Goal: Task Accomplishment & Management: Manage account settings

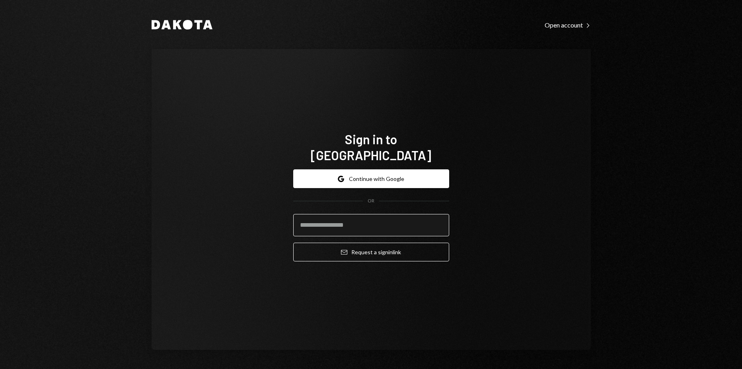
click at [395, 214] on input "email" at bounding box center [371, 225] width 156 height 22
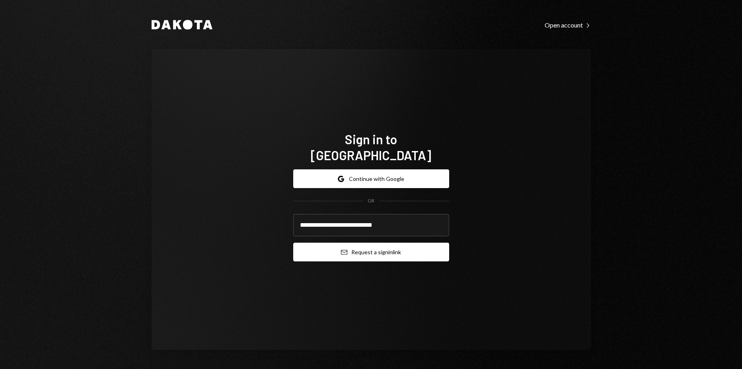
type input "**********"
click at [386, 242] on button "Email Request a sign in link" at bounding box center [371, 251] width 156 height 19
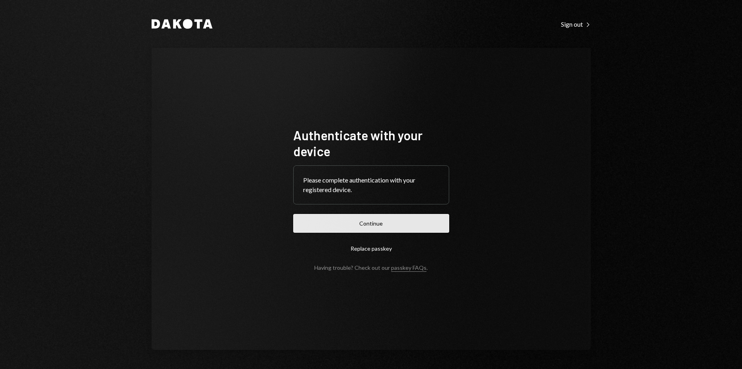
click at [421, 227] on button "Continue" at bounding box center [371, 223] width 156 height 19
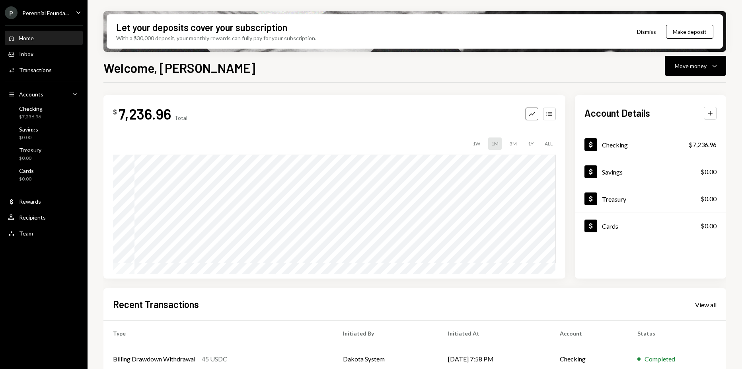
click at [66, 14] on div "Perennial Founda..." at bounding box center [45, 13] width 47 height 7
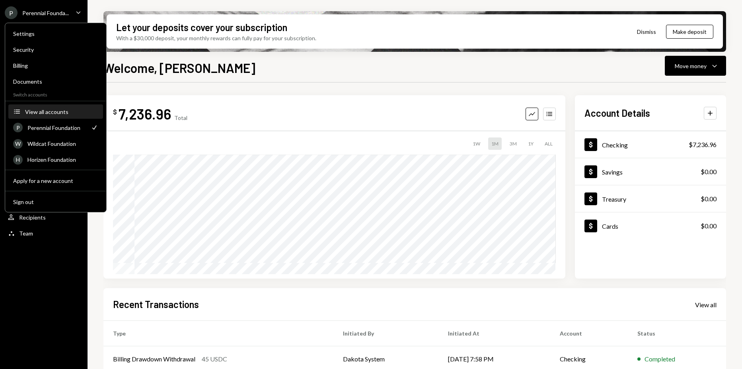
click at [61, 109] on div "View all accounts" at bounding box center [61, 111] width 73 height 7
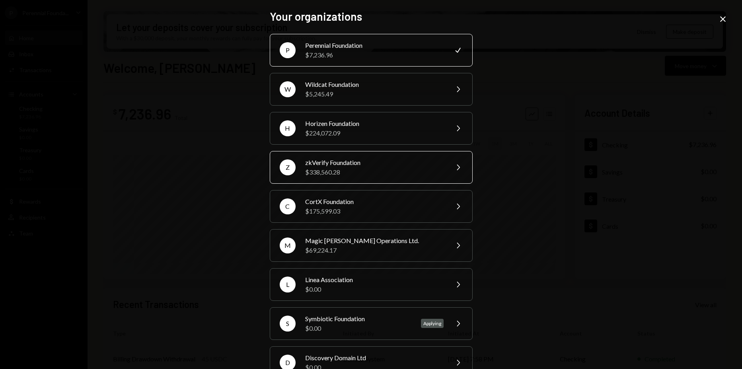
click at [341, 164] on div "zkVerify Foundation" at bounding box center [374, 163] width 139 height 10
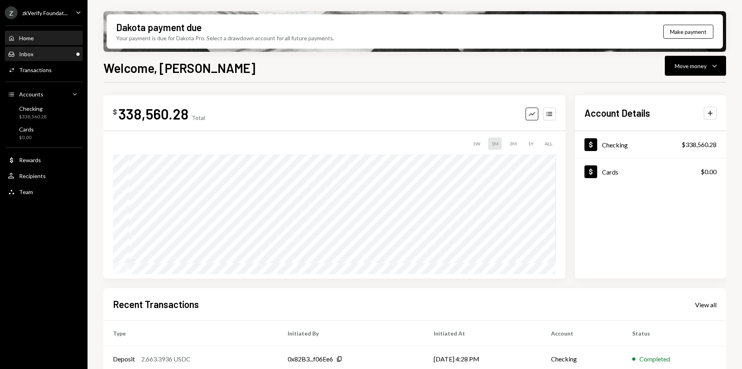
click at [64, 57] on div "Inbox Inbox" at bounding box center [44, 54] width 72 height 7
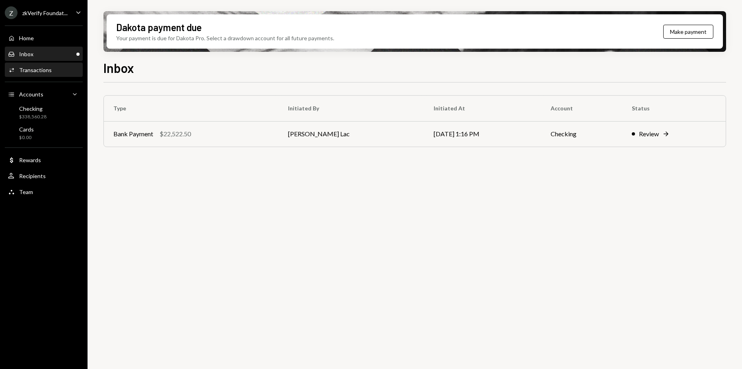
click at [60, 65] on div "Activities Transactions" at bounding box center [44, 70] width 72 height 14
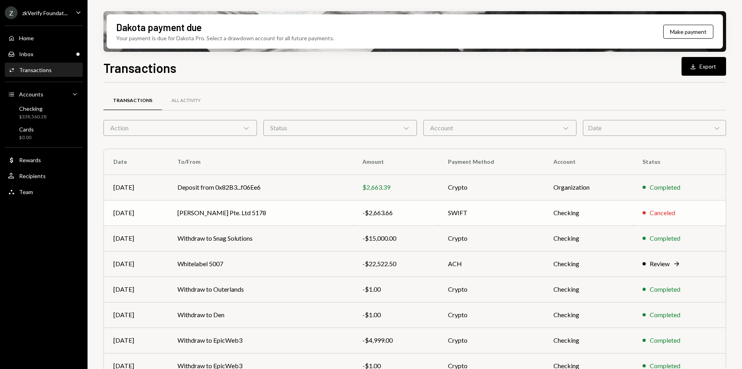
click at [291, 207] on td "Reed Smith Pte. Ltd 5178" at bounding box center [260, 212] width 185 height 25
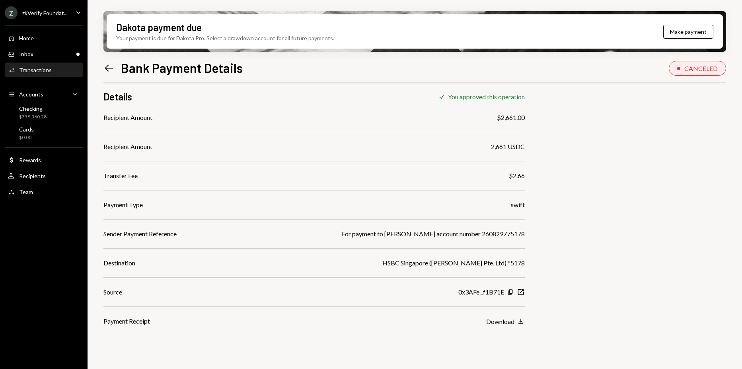
scroll to position [64, 0]
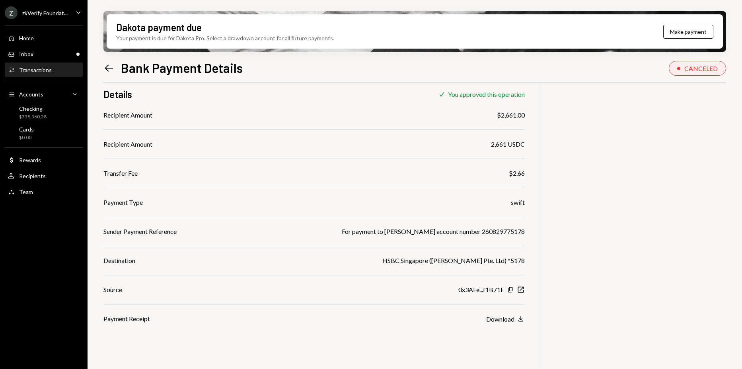
click at [520, 232] on div "For payment to Reed Smith account number 260829775178" at bounding box center [433, 231] width 183 height 10
copy div "For payment to Reed Smith account number 260829775178"
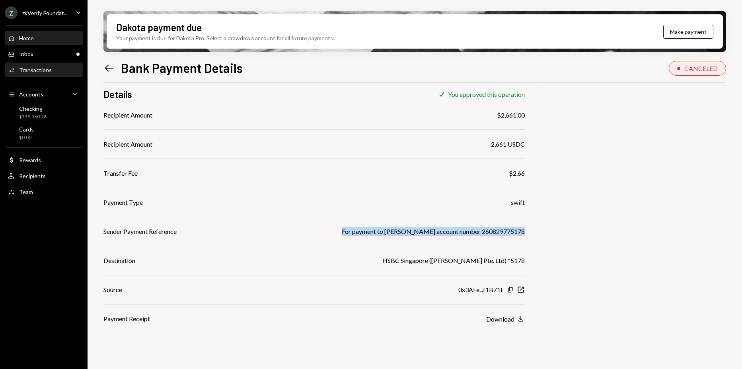
click at [23, 36] on div "Home" at bounding box center [26, 38] width 15 height 7
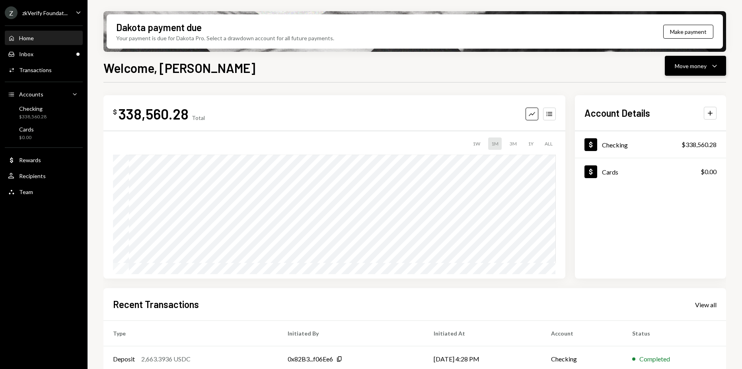
click at [707, 74] on button "Move money Caret Down" at bounding box center [695, 66] width 61 height 20
click at [685, 93] on div "Send" at bounding box center [689, 90] width 58 height 8
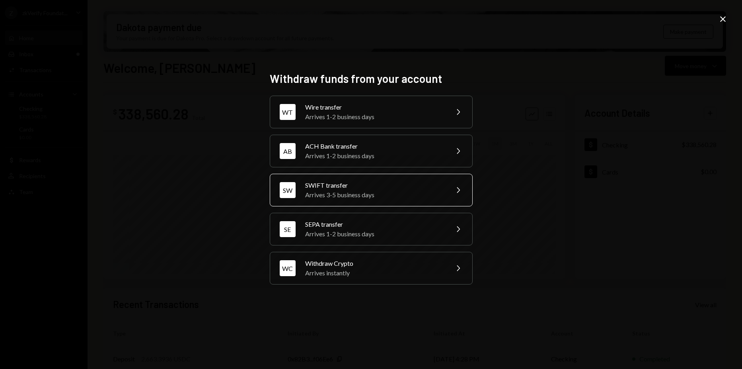
click at [359, 195] on div "Arrives 3-5 business days" at bounding box center [374, 195] width 139 height 10
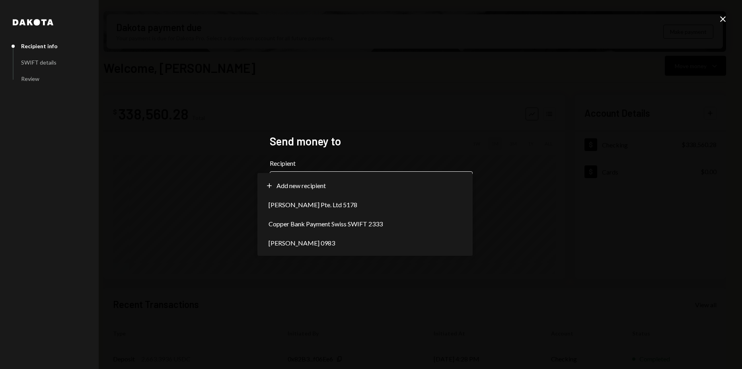
click at [335, 184] on body "Z zkVerify Foundat... Caret Down Home Home Inbox Inbox Activities Transactions …" at bounding box center [371, 184] width 742 height 369
select select "**********"
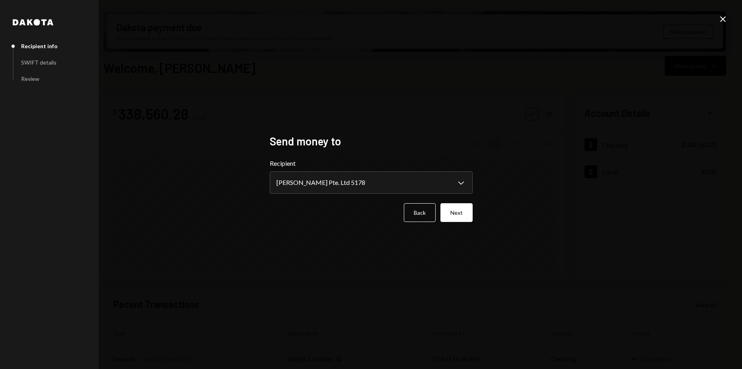
click at [471, 209] on button "Next" at bounding box center [457, 212] width 32 height 19
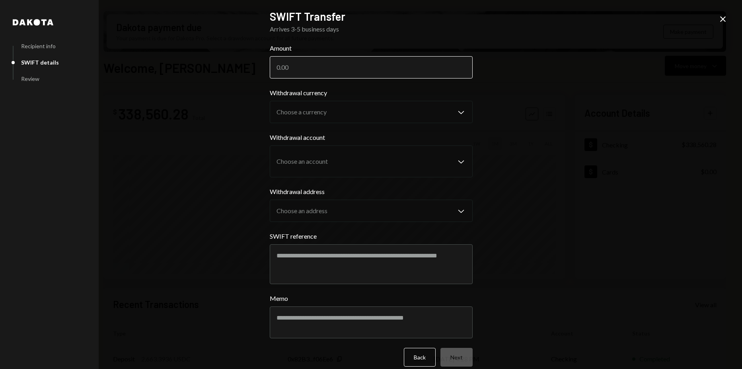
click at [345, 58] on input "Amount" at bounding box center [371, 67] width 203 height 22
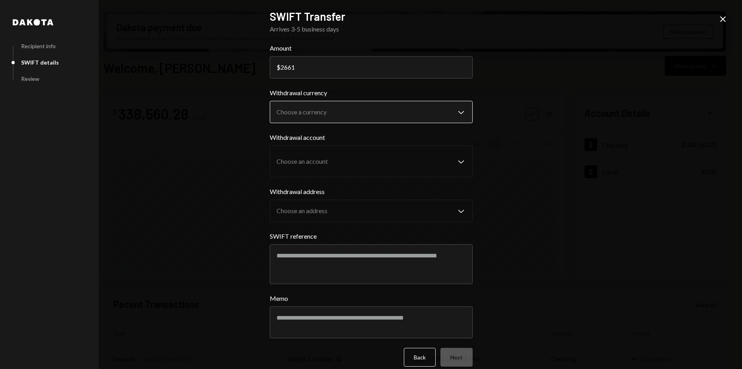
type input "2661"
click at [344, 106] on body "Z zkVerify Foundat... Caret Down Home Home Inbox Inbox Activities Transactions …" at bounding box center [371, 184] width 742 height 369
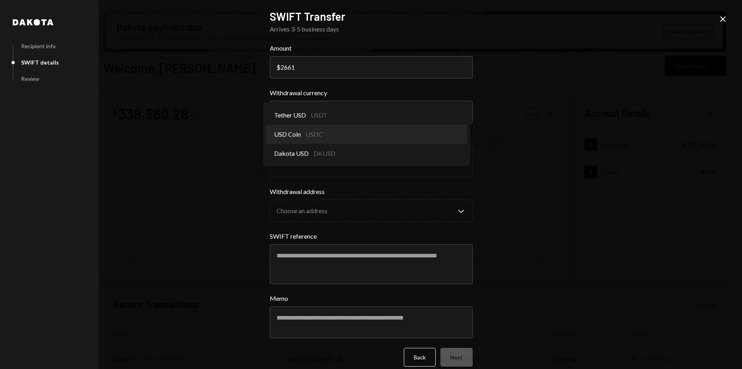
select select "****"
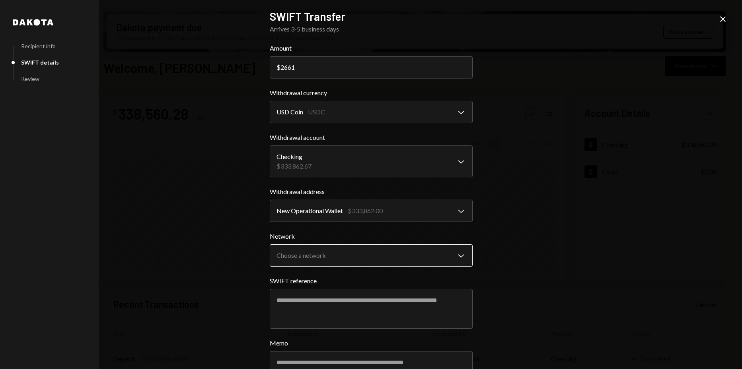
click at [330, 252] on body "Z zkVerify Foundat... Caret Down Home Home Inbox Inbox Activities Transactions …" at bounding box center [371, 184] width 742 height 369
select select "****"
click at [336, 260] on body "Z zkVerify Foundat... Caret Down Home Home Inbox Inbox Activities Transactions …" at bounding box center [371, 184] width 742 height 369
click at [331, 261] on body "Z zkVerify Foundat... Caret Down Home Home Inbox Inbox Activities Transactions …" at bounding box center [371, 184] width 742 height 369
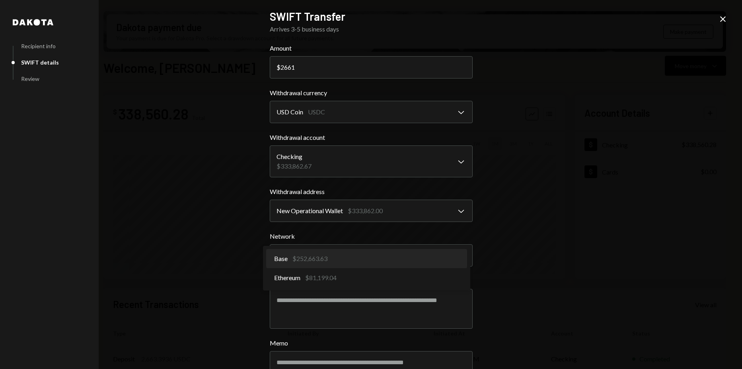
select select "**********"
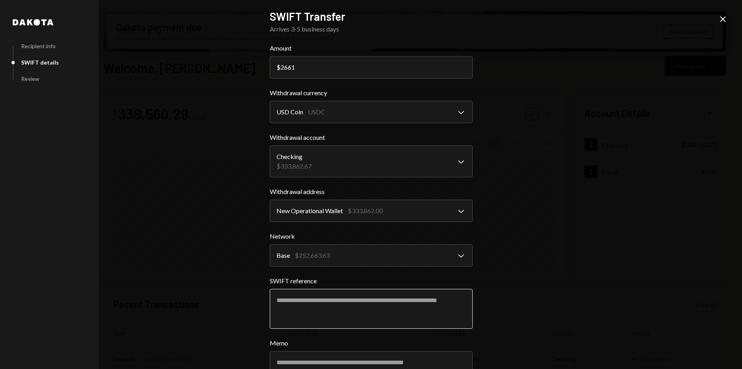
click at [334, 295] on textarea "SWIFT reference" at bounding box center [371, 309] width 203 height 40
paste textarea "**********"
drag, startPoint x: 377, startPoint y: 300, endPoint x: 228, endPoint y: 303, distance: 148.9
click at [228, 303] on div "**********" at bounding box center [371, 184] width 742 height 369
paste textarea "**********"
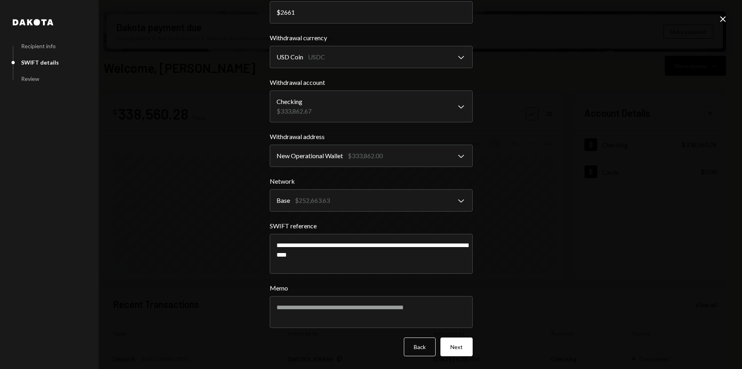
click at [541, 268] on div "**********" at bounding box center [371, 184] width 742 height 369
click at [464, 347] on button "Next" at bounding box center [457, 346] width 32 height 19
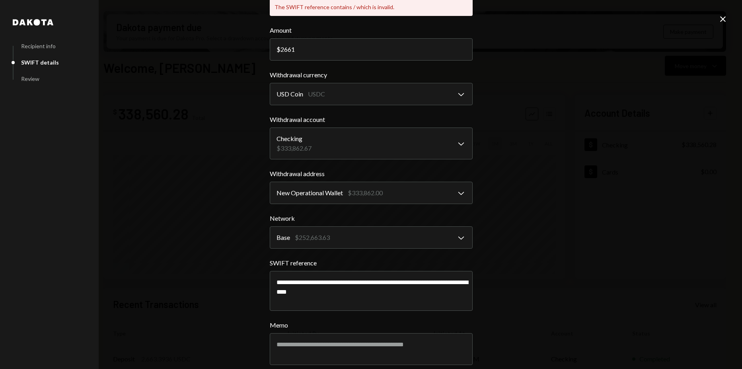
scroll to position [92, 0]
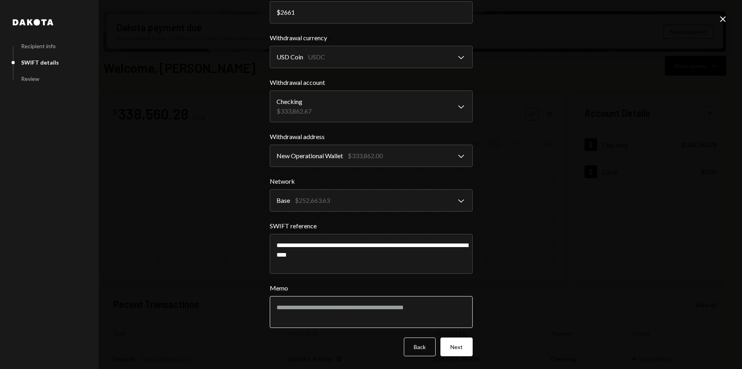
click at [447, 312] on textarea "Memo" at bounding box center [371, 312] width 203 height 32
click at [460, 351] on button "Next" at bounding box center [457, 346] width 32 height 19
click at [458, 347] on button "Next" at bounding box center [457, 346] width 32 height 19
click at [330, 256] on textarea "**********" at bounding box center [371, 254] width 203 height 40
type textarea "**********"
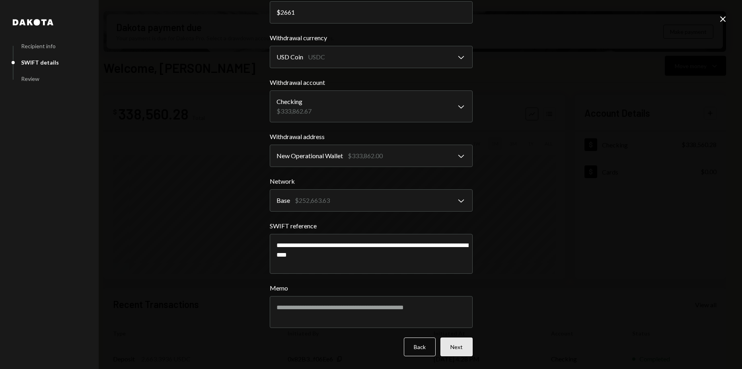
click at [451, 348] on button "Next" at bounding box center [457, 346] width 32 height 19
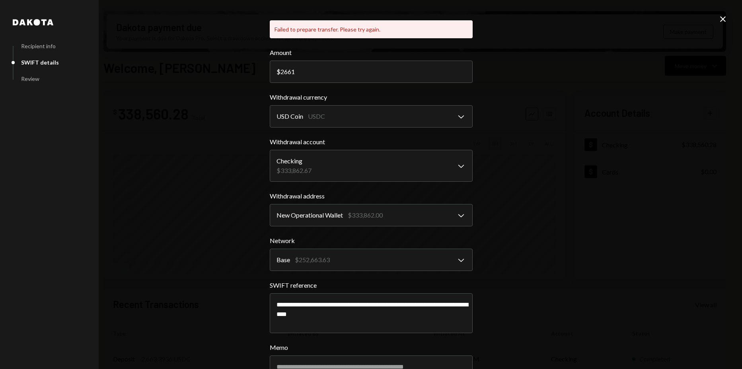
scroll to position [0, 0]
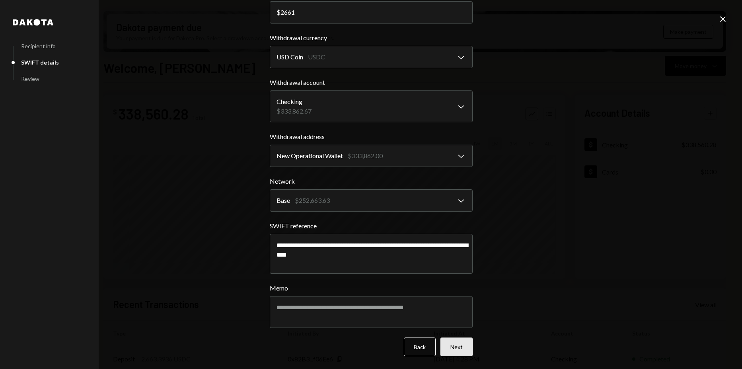
click at [458, 337] on button "Next" at bounding box center [457, 346] width 32 height 19
click at [461, 340] on button "Next" at bounding box center [457, 346] width 32 height 19
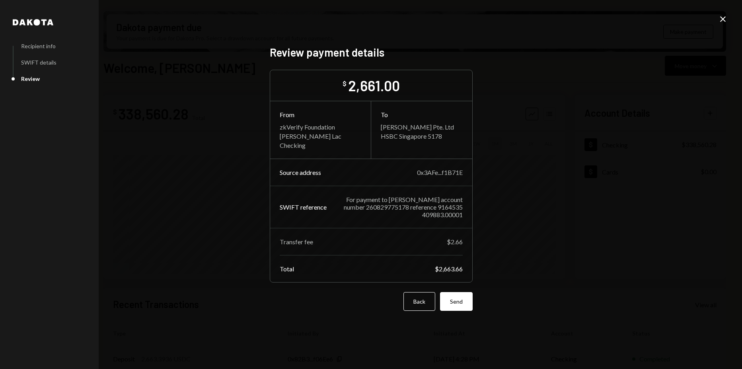
click at [400, 254] on div "Transfer fee $2.66" at bounding box center [371, 247] width 183 height 18
click at [468, 312] on div "Review payment details $ 2,661.00 From zkVerify Foundation Harrison Lac Checkin…" at bounding box center [371, 184] width 203 height 278
click at [466, 308] on button "Send" at bounding box center [456, 301] width 33 height 19
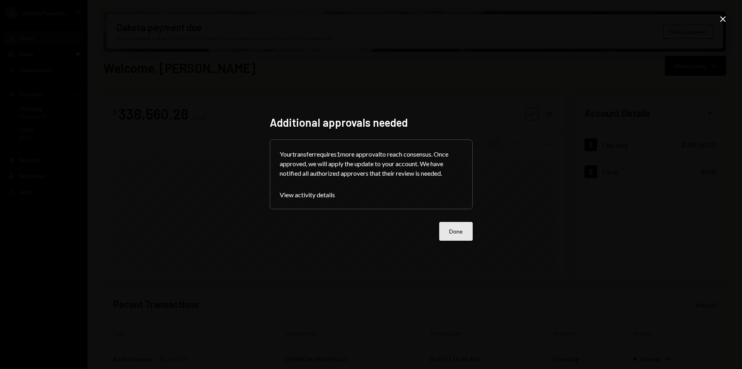
click at [467, 230] on button "Done" at bounding box center [455, 231] width 33 height 19
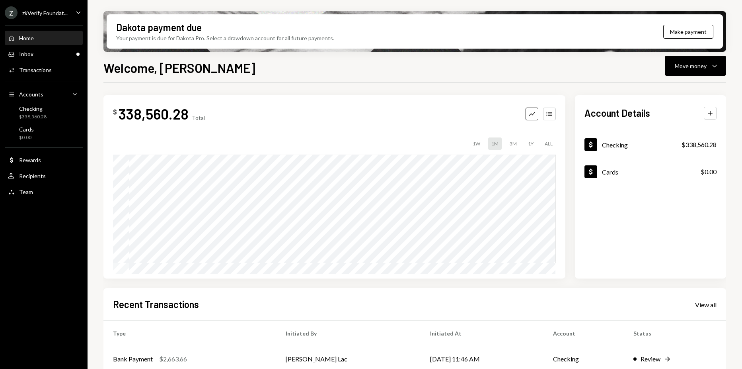
click at [59, 17] on div "Z zkVerify Foundat..." at bounding box center [36, 12] width 63 height 13
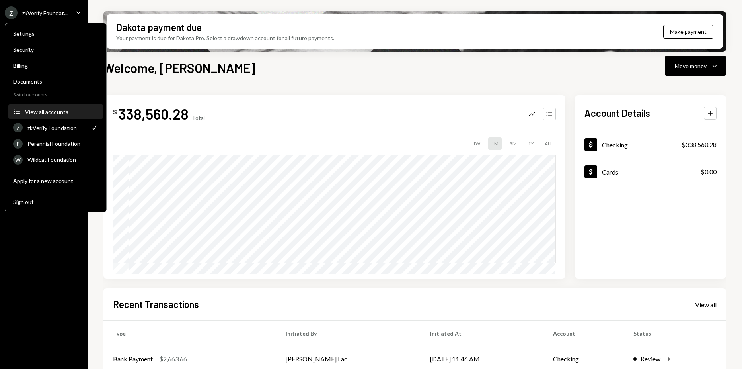
click at [58, 111] on div "View all accounts" at bounding box center [61, 111] width 73 height 7
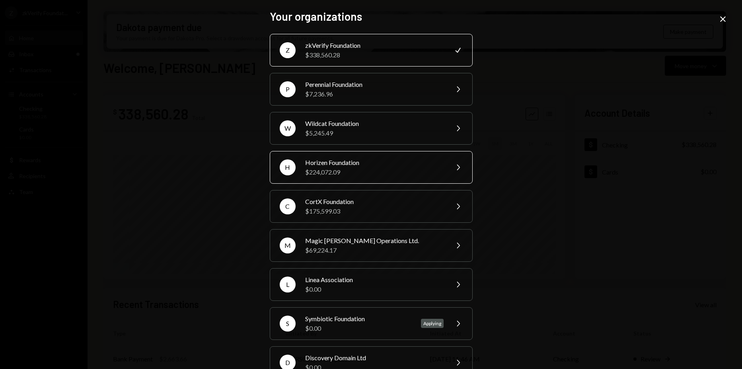
click at [361, 167] on div "$224,072.09" at bounding box center [374, 172] width 139 height 10
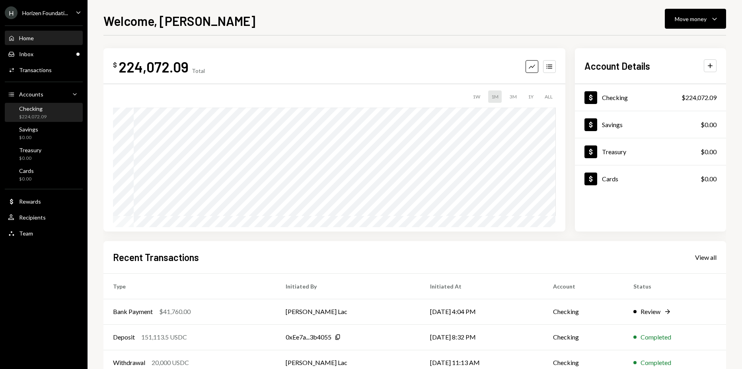
click at [56, 119] on div "Checking $224,072.09" at bounding box center [44, 112] width 72 height 15
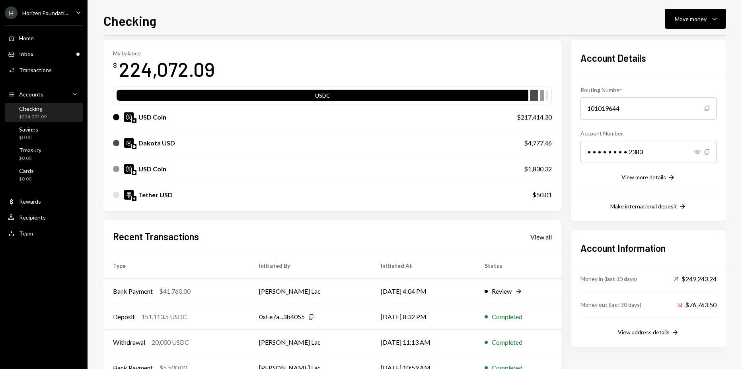
scroll to position [86, 0]
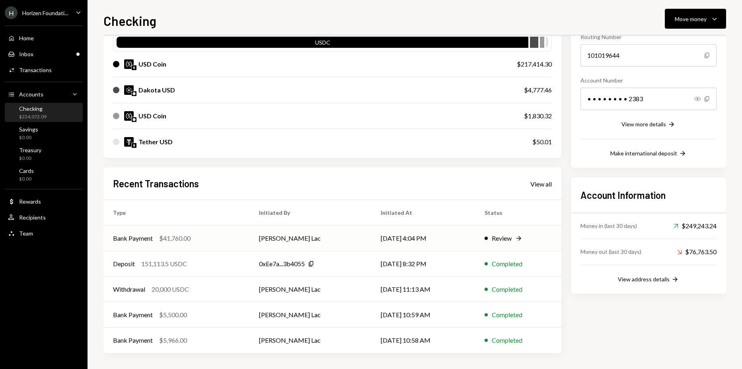
click at [224, 238] on div "Bank Payment $41,760.00" at bounding box center [176, 238] width 127 height 10
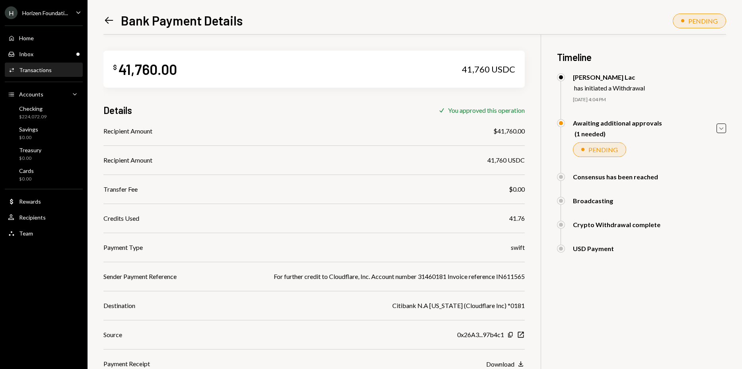
scroll to position [35, 0]
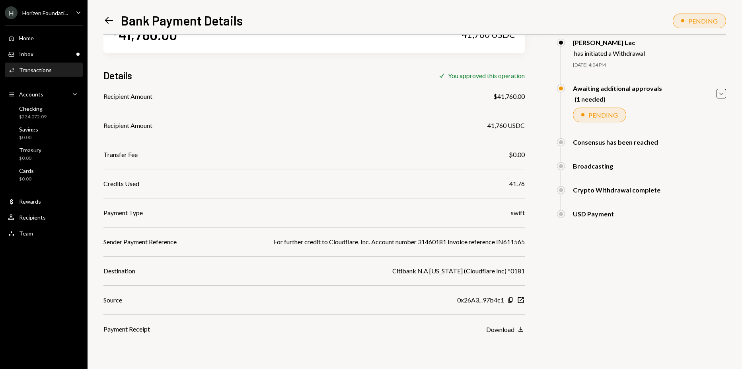
click at [48, 69] on div "Transactions" at bounding box center [35, 69] width 33 height 7
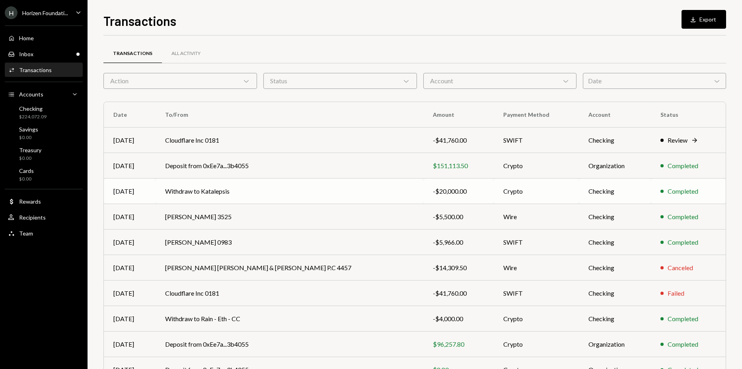
click at [290, 187] on td "Withdraw to Katalepsis" at bounding box center [290, 190] width 268 height 25
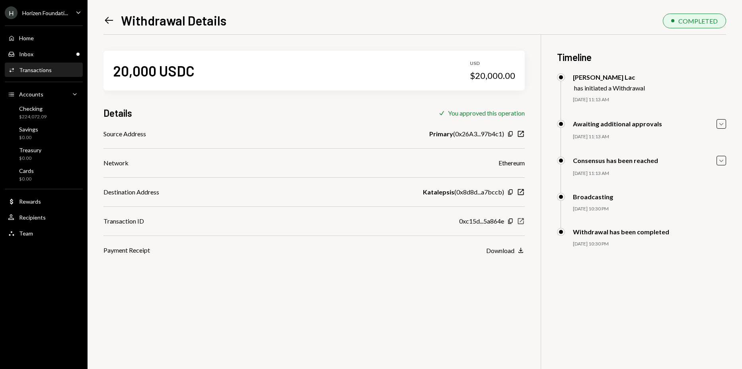
click at [521, 224] on icon "button" at bounding box center [521, 221] width 6 height 6
click at [56, 16] on div "H Horizen Foundati..." at bounding box center [36, 12] width 63 height 13
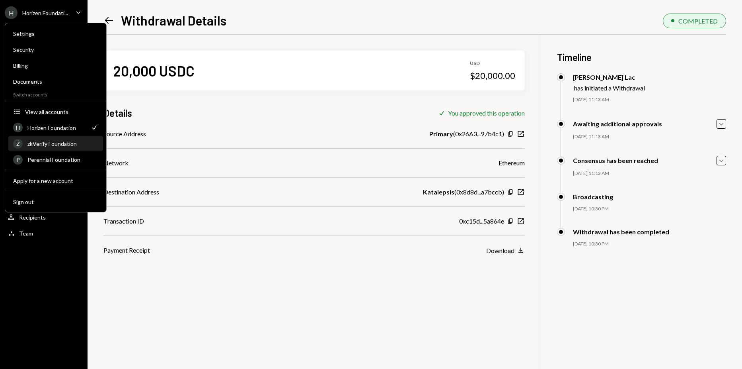
click at [47, 139] on div "Z zkVerify Foundation" at bounding box center [55, 144] width 85 height 14
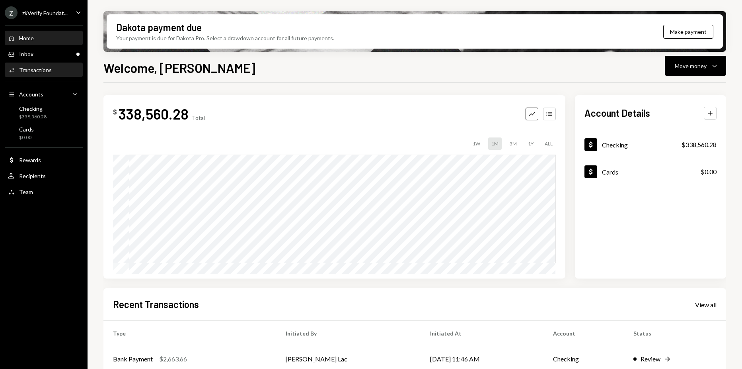
click at [37, 68] on div "Transactions" at bounding box center [35, 69] width 33 height 7
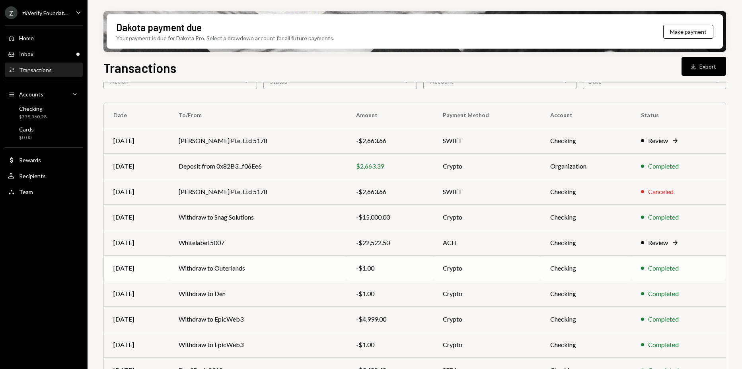
scroll to position [85, 0]
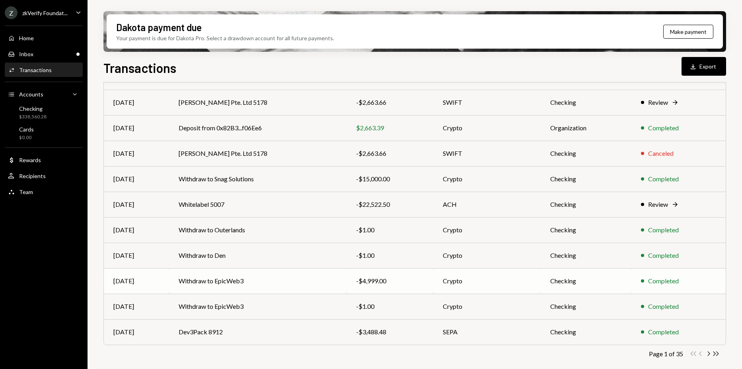
click at [288, 272] on td "Withdraw to EpicWeb3" at bounding box center [257, 280] width 177 height 25
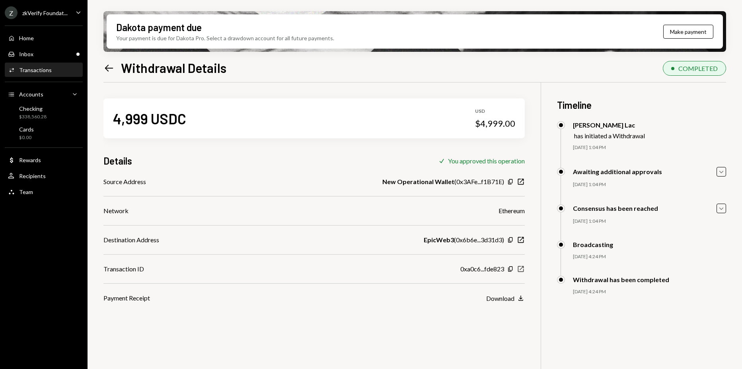
click at [522, 268] on icon "New Window" at bounding box center [521, 269] width 8 height 8
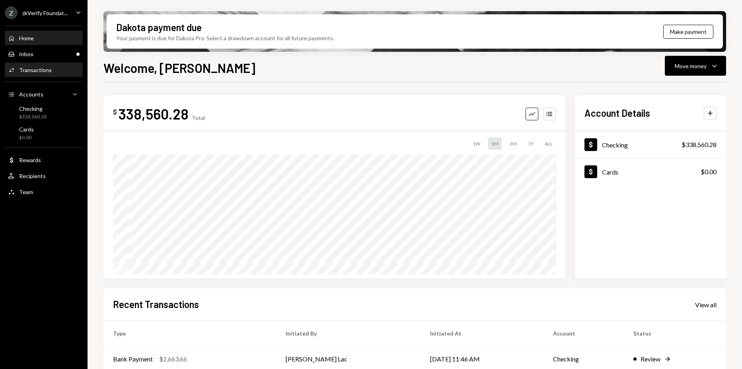
click at [38, 66] on div "Activities Transactions" at bounding box center [30, 69] width 44 height 7
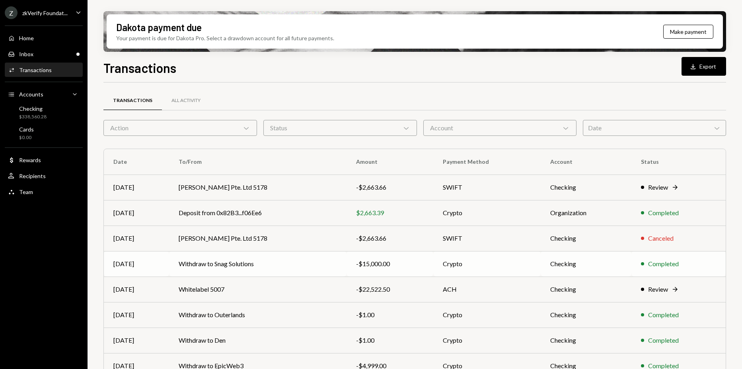
click at [327, 255] on td "Withdraw to Snag Solutions" at bounding box center [257, 263] width 177 height 25
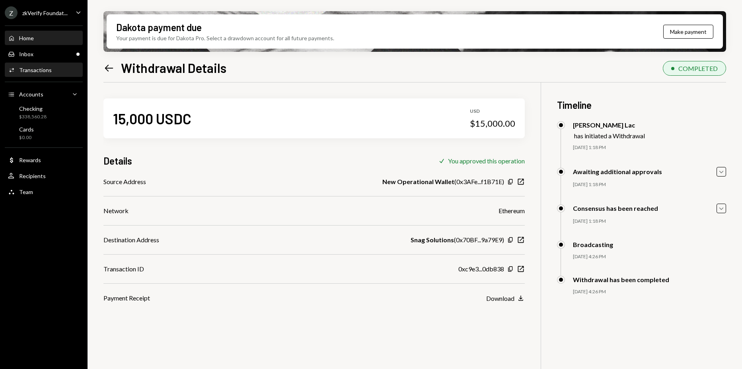
click at [30, 41] on div "Home" at bounding box center [26, 38] width 15 height 7
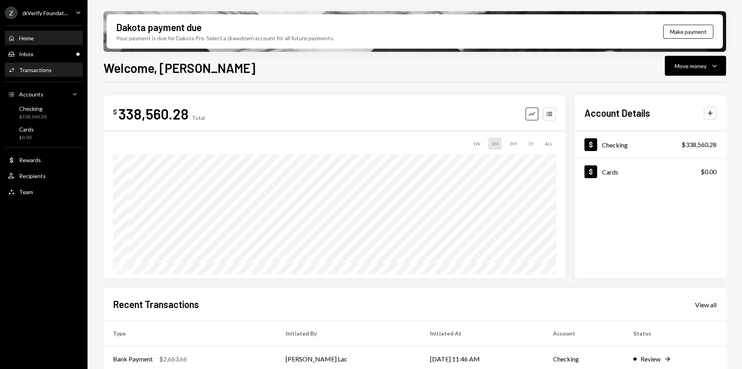
click at [46, 66] on div "Activities Transactions" at bounding box center [44, 70] width 72 height 14
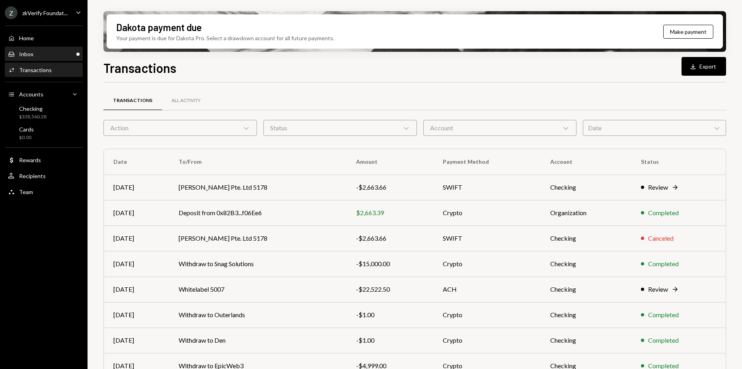
click at [43, 52] on div "Inbox Inbox" at bounding box center [44, 54] width 72 height 7
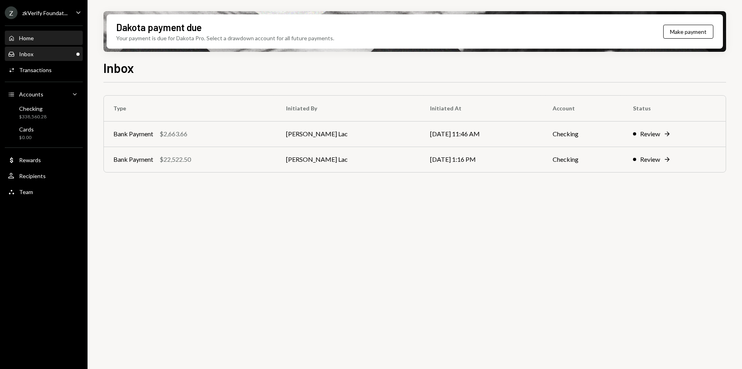
click at [59, 38] on div "Home Home" at bounding box center [44, 38] width 72 height 7
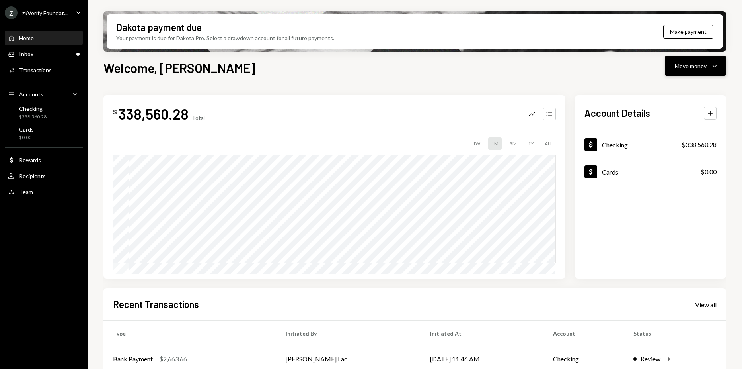
drag, startPoint x: 674, startPoint y: 64, endPoint x: 669, endPoint y: 75, distance: 12.3
click at [673, 65] on button "Move money Caret Down" at bounding box center [695, 66] width 61 height 20
click at [667, 91] on div "Send" at bounding box center [689, 90] width 58 height 8
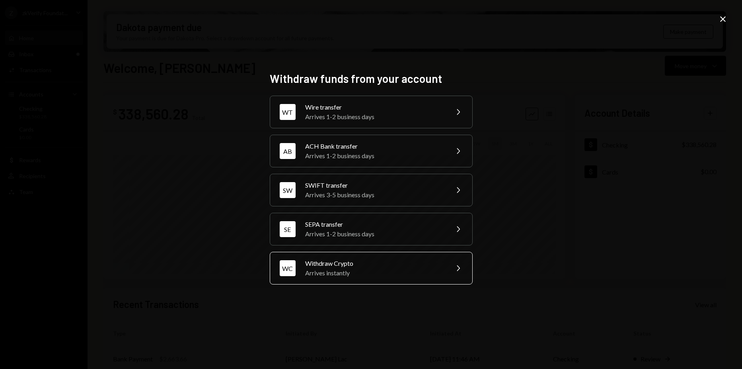
click at [396, 266] on div "Withdraw Crypto" at bounding box center [374, 263] width 139 height 10
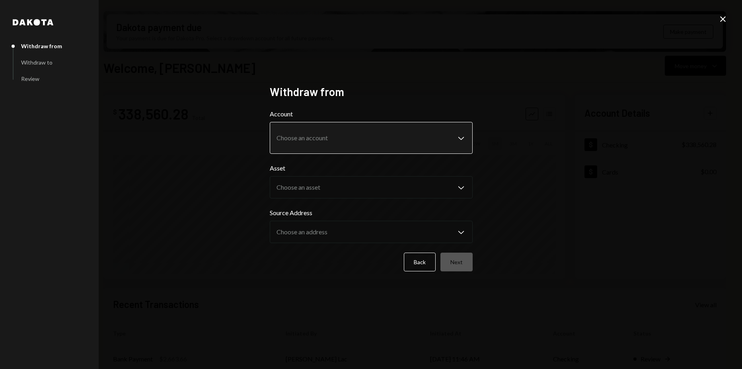
click at [392, 141] on body "Z zkVerify Foundat... Caret Down Home Home Inbox Inbox Activities Transactions …" at bounding box center [371, 184] width 742 height 369
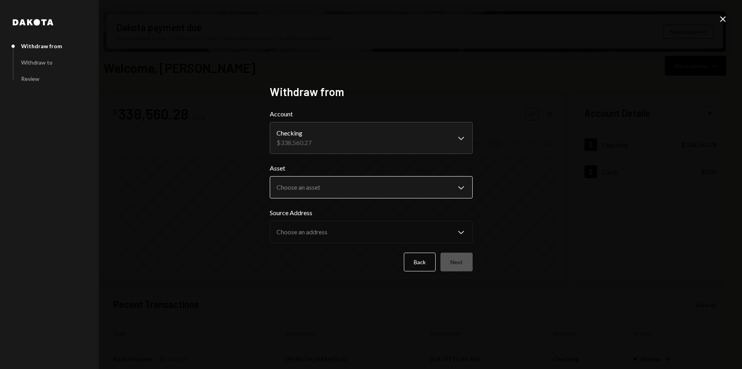
click at [328, 191] on body "Z zkVerify Foundat... Caret Down Home Home Inbox Inbox Activities Transactions …" at bounding box center [371, 184] width 742 height 369
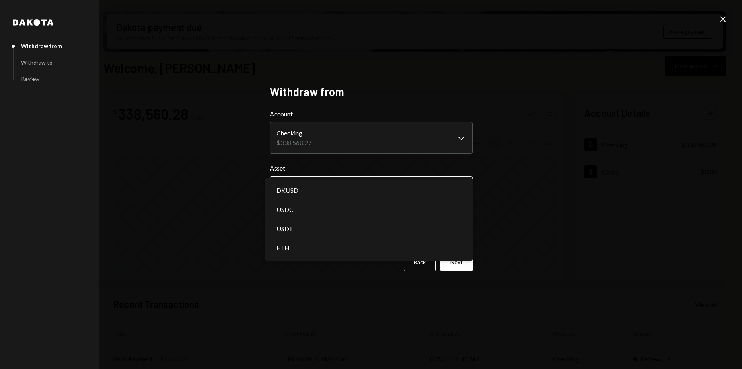
click at [310, 189] on body "Z zkVerify Foundat... Caret Down Home Home Inbox Inbox Activities Transactions …" at bounding box center [371, 184] width 742 height 369
select select "****"
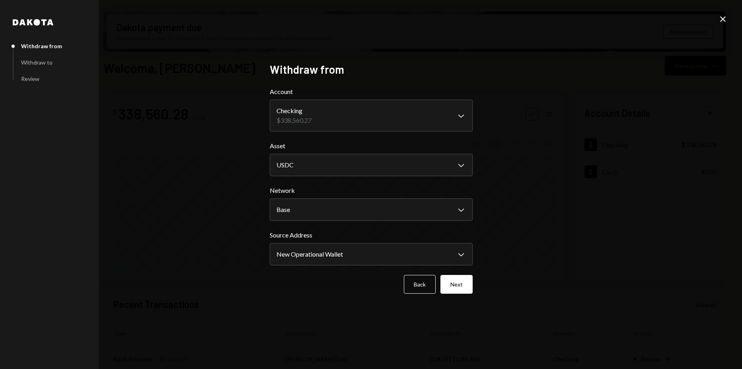
click at [316, 240] on div "**********" at bounding box center [371, 247] width 203 height 35
click at [318, 248] on body "Z zkVerify Foundat... Caret Down Home Home Inbox Inbox Activities Transactions …" at bounding box center [371, 184] width 742 height 369
click at [428, 201] on body "Z zkVerify Foundat... Caret Down Home Home Inbox Inbox Activities Transactions …" at bounding box center [371, 184] width 742 height 369
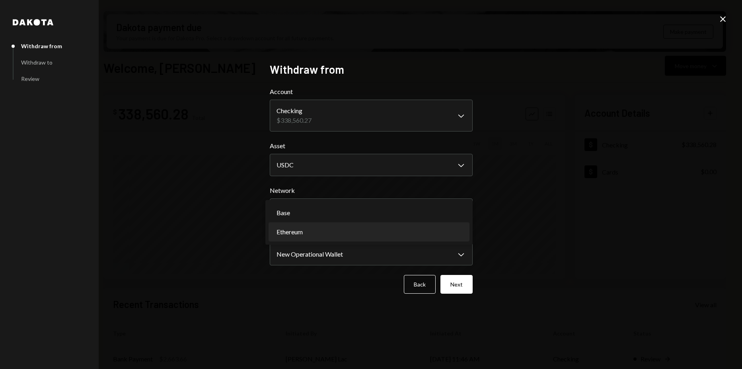
select select "**********"
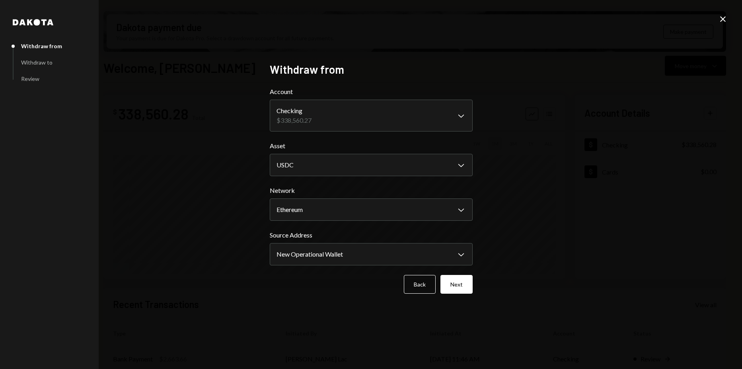
click at [468, 295] on div "**********" at bounding box center [371, 184] width 203 height 244
click at [466, 290] on button "Next" at bounding box center [457, 284] width 32 height 19
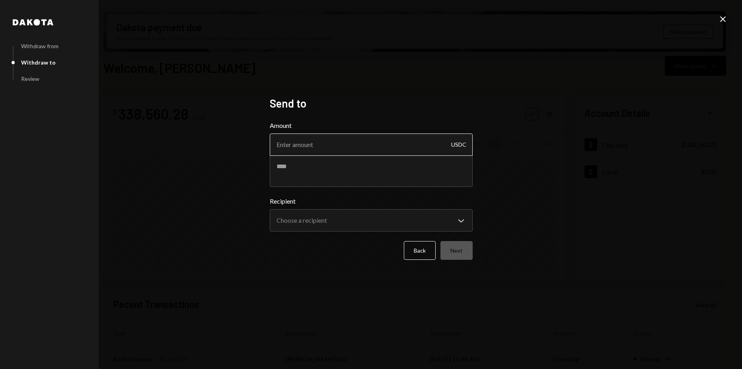
click at [360, 145] on input "Amount" at bounding box center [371, 144] width 203 height 22
type input "7999"
click at [402, 228] on body "Z zkVerify Foundat... Caret Down Home Home Inbox Inbox Activities Transactions …" at bounding box center [371, 184] width 742 height 369
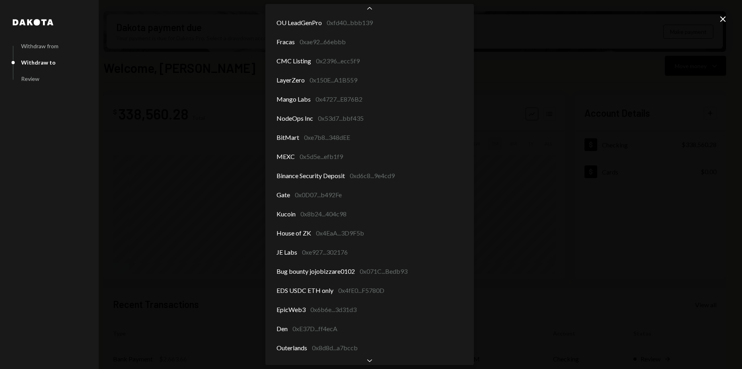
scroll to position [1088, 0]
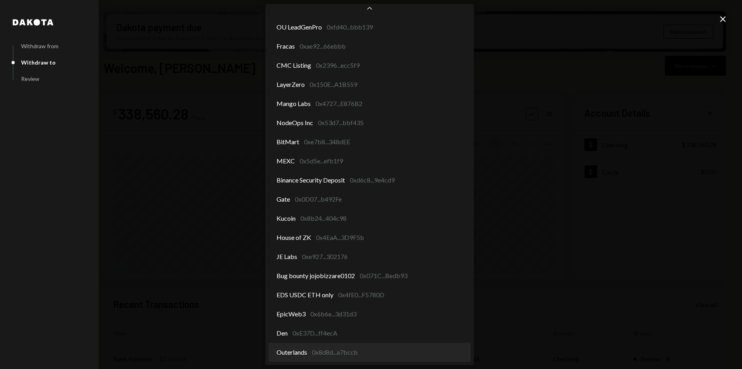
select select "**********"
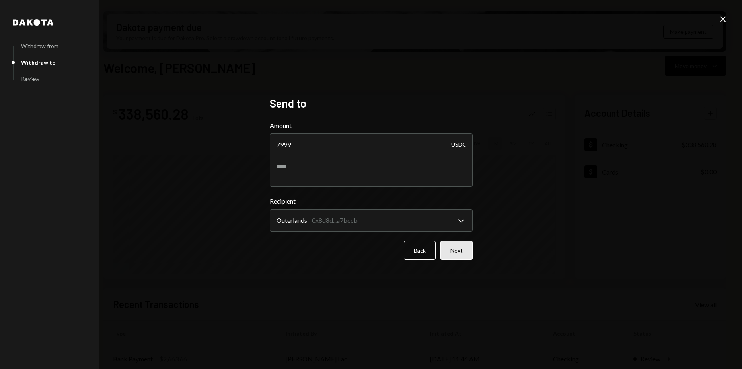
click at [455, 246] on button "Next" at bounding box center [457, 250] width 32 height 19
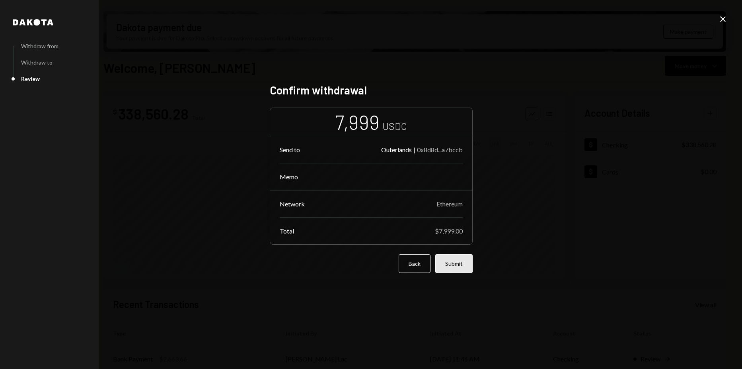
click at [455, 268] on button "Submit" at bounding box center [453, 263] width 37 height 19
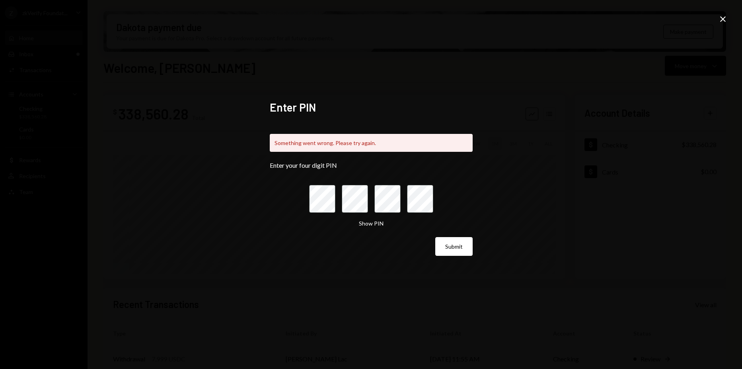
click at [722, 19] on icon "Close" at bounding box center [723, 19] width 10 height 10
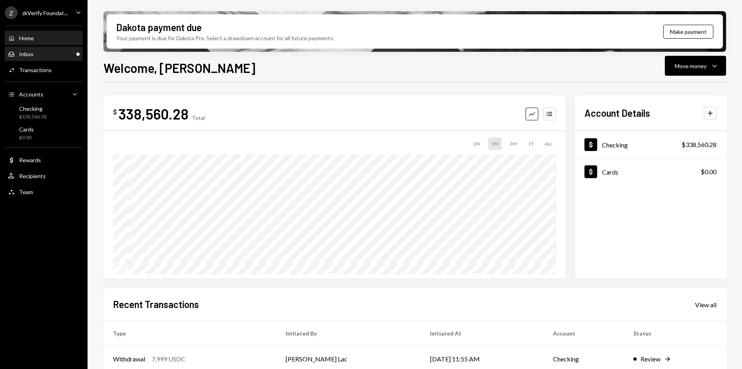
click at [51, 51] on div "Inbox Inbox" at bounding box center [44, 54] width 72 height 7
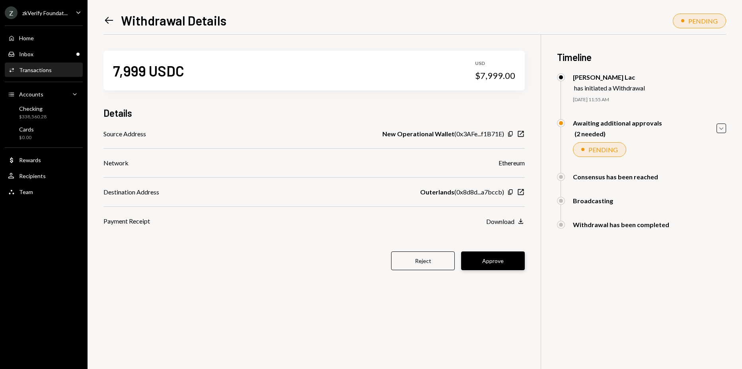
click at [495, 260] on button "Approve" at bounding box center [493, 260] width 64 height 19
click at [476, 276] on div "7,999 USDC USD $7,999.00 Details Source Address New Operational Wallet ( 0x3AFe…" at bounding box center [313, 165] width 421 height 261
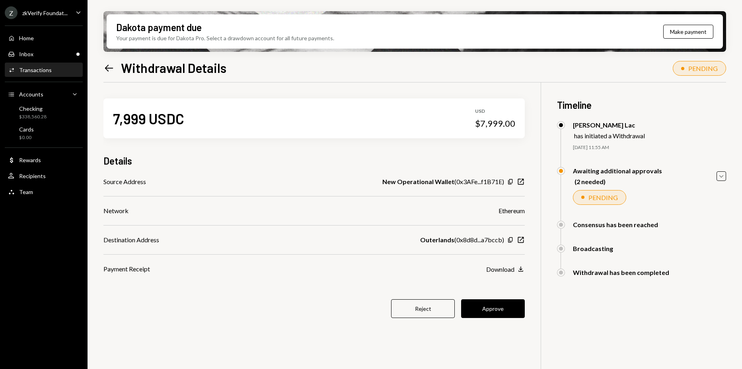
click at [476, 265] on div "Payment Receipt Download Download" at bounding box center [313, 269] width 421 height 10
drag, startPoint x: 478, startPoint y: 296, endPoint x: 482, endPoint y: 309, distance: 13.5
click at [478, 296] on div "7,999 USDC USD $7,999.00 Details Source Address New Operational Wallet ( 0x3AFe…" at bounding box center [313, 212] width 421 height 261
click at [482, 309] on button "Approve" at bounding box center [493, 308] width 64 height 19
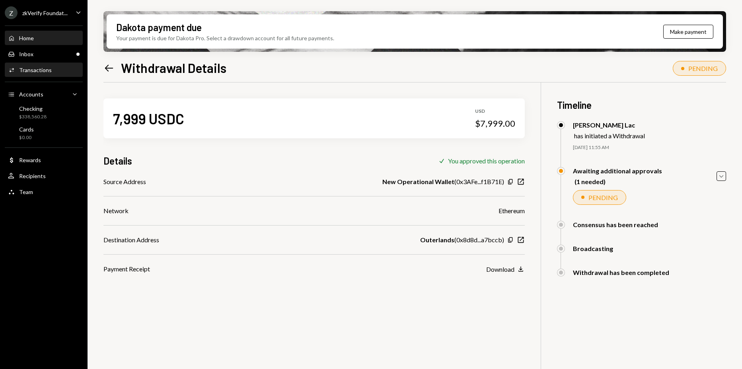
click at [34, 40] on div "Home Home" at bounding box center [44, 38] width 72 height 7
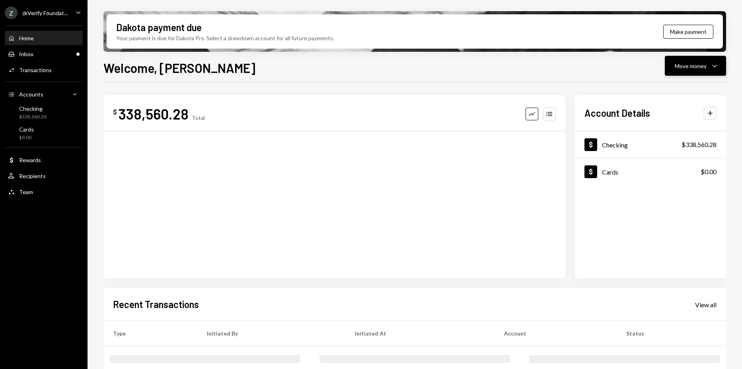
click at [693, 63] on div "Move money" at bounding box center [691, 66] width 32 height 8
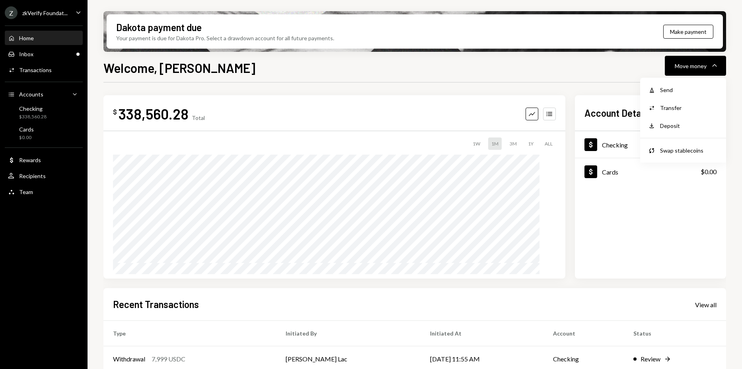
click at [690, 80] on div "Withdraw Send Convert Transfer Deposit Deposit Swap Swap stablecoins" at bounding box center [683, 120] width 86 height 85
click at [689, 85] on div "Withdraw Send" at bounding box center [684, 90] width 80 height 18
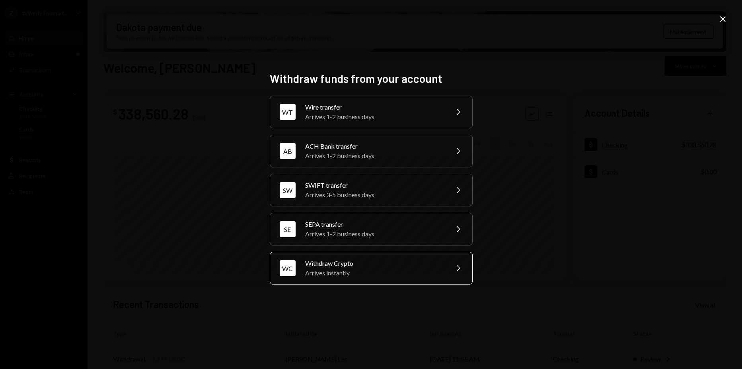
click at [357, 273] on div "Arrives instantly" at bounding box center [374, 273] width 139 height 10
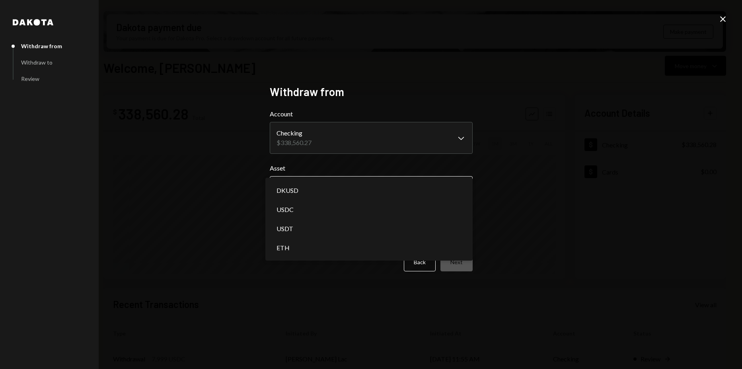
click at [331, 184] on body "Z zkVerify Foundat... Caret Down Home Home Inbox Inbox Activities Transactions …" at bounding box center [371, 184] width 742 height 369
select select "****"
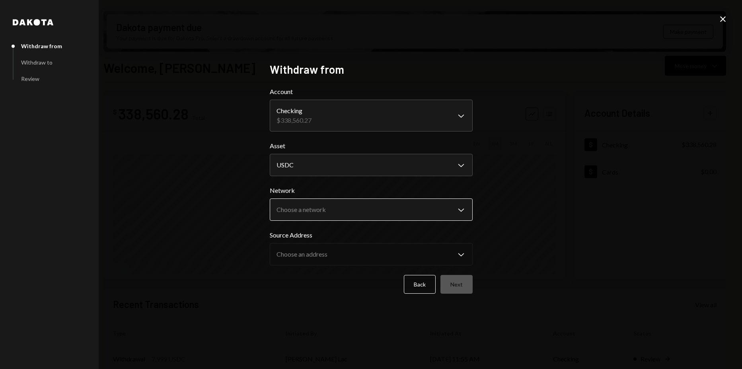
click at [319, 210] on body "Z zkVerify Foundat... Caret Down Home Home Inbox Inbox Activities Transactions …" at bounding box center [371, 184] width 742 height 369
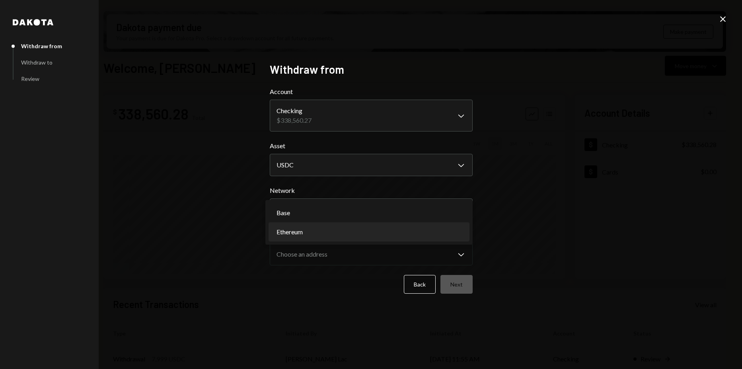
select select "**********"
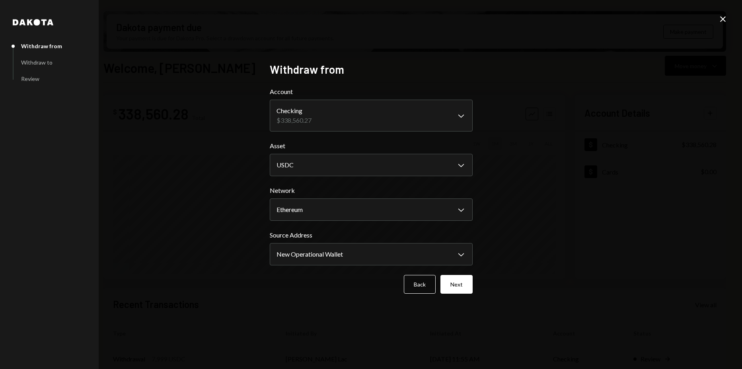
click at [461, 282] on button "Next" at bounding box center [457, 284] width 32 height 19
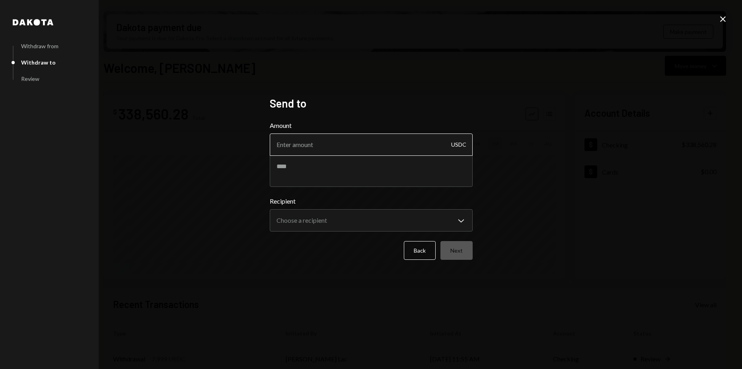
click at [360, 146] on input "Amount" at bounding box center [371, 144] width 203 height 22
click at [323, 150] on input "Amount" at bounding box center [371, 144] width 203 height 22
type input "6355"
click at [366, 223] on body "Z zkVerify Foundat... Caret Down Home Home Inbox Inbox Activities Transactions …" at bounding box center [371, 184] width 742 height 369
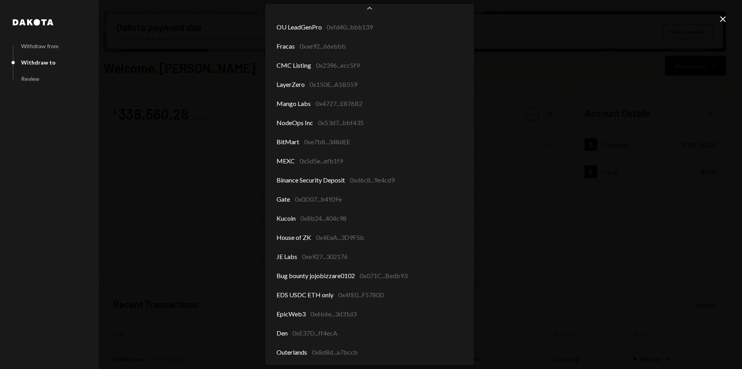
scroll to position [1088, 0]
select select "**********"
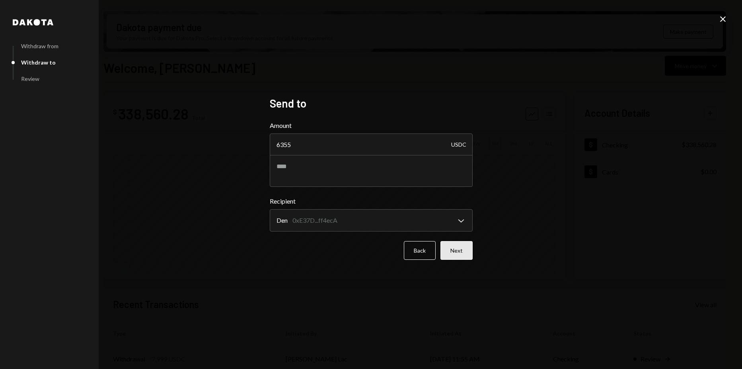
click at [449, 248] on button "Next" at bounding box center [457, 250] width 32 height 19
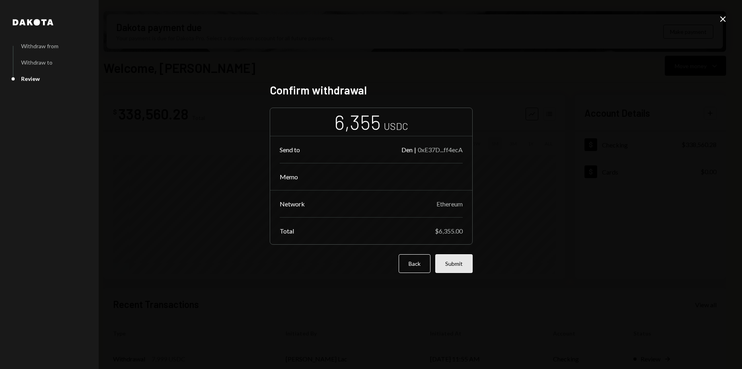
click at [451, 261] on button "Submit" at bounding box center [453, 263] width 37 height 19
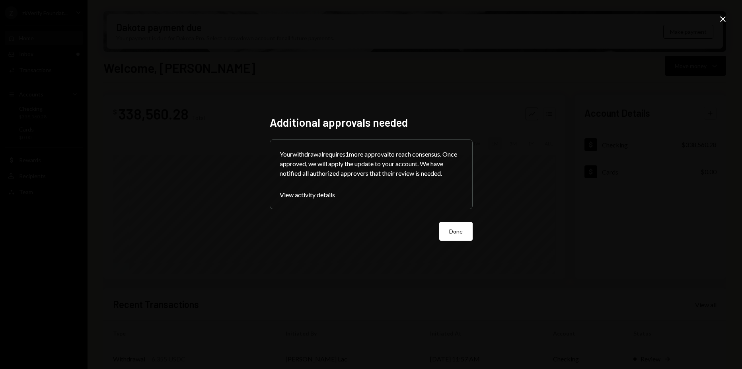
click at [476, 234] on div "Additional approvals needed Your withdrawal requires 1 more approval to reach c…" at bounding box center [371, 184] width 222 height 157
click at [461, 229] on button "Done" at bounding box center [455, 231] width 33 height 19
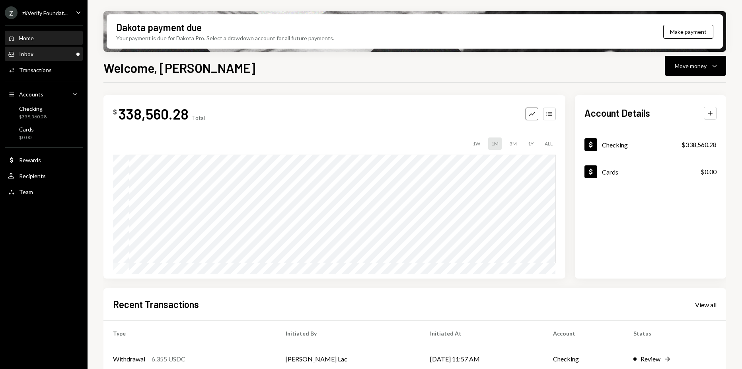
click at [48, 51] on div "Inbox Inbox" at bounding box center [44, 54] width 72 height 7
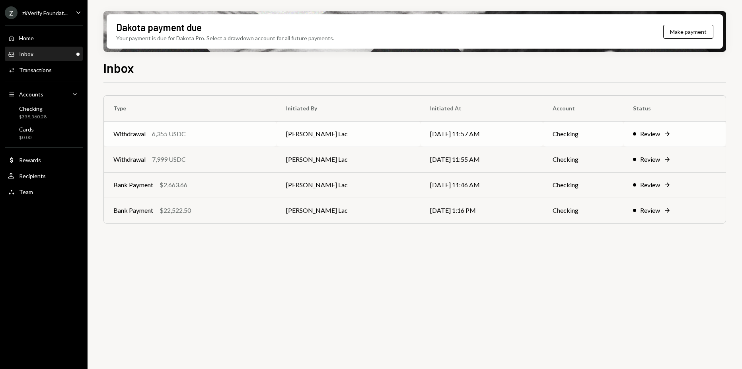
click at [360, 140] on td "[PERSON_NAME] Lac" at bounding box center [349, 133] width 144 height 25
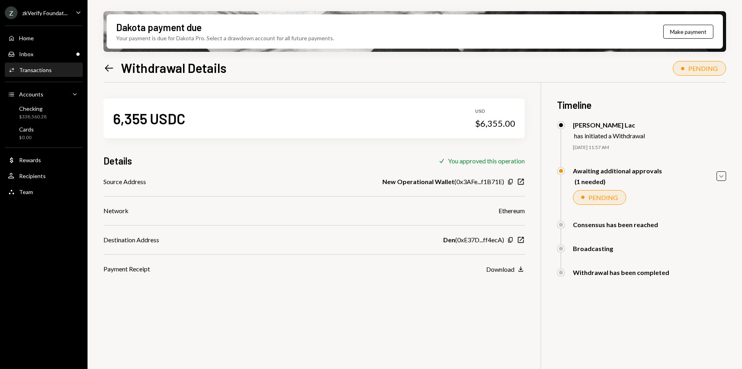
click at [46, 10] on div "zkVerify Foundat..." at bounding box center [44, 13] width 45 height 7
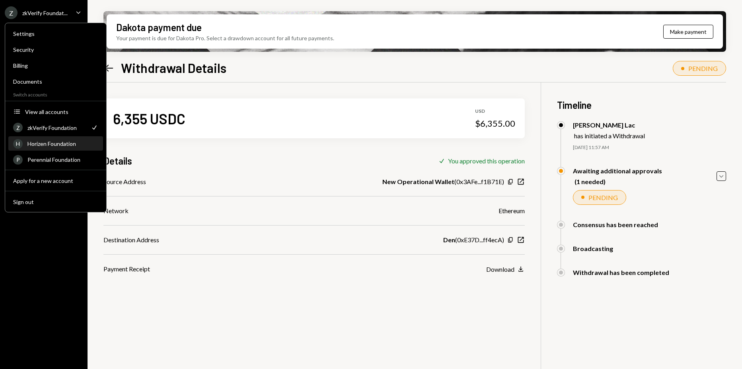
click at [63, 147] on div "H Horizen Foundation" at bounding box center [55, 144] width 85 height 14
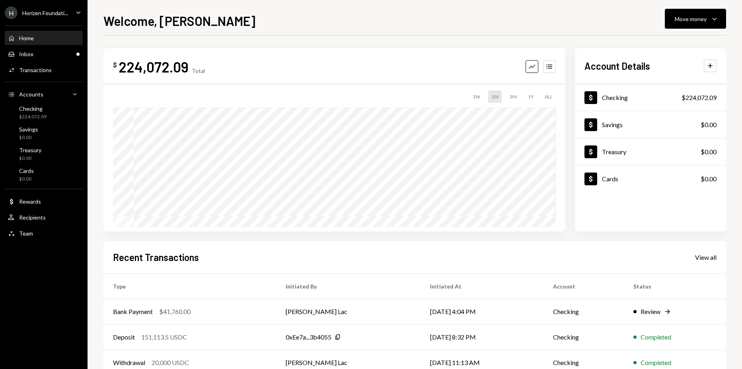
click at [51, 35] on div "Home Home" at bounding box center [44, 38] width 72 height 7
click at [683, 18] on div "Move money" at bounding box center [691, 19] width 32 height 8
click at [669, 37] on div "Withdraw Send" at bounding box center [684, 43] width 80 height 18
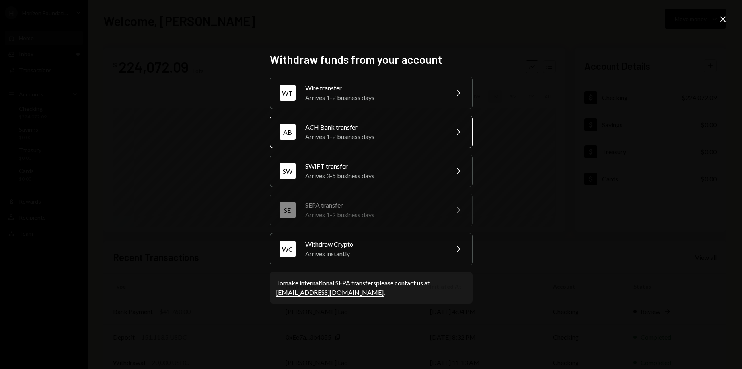
click at [343, 126] on div "ACH Bank transfer" at bounding box center [374, 127] width 139 height 10
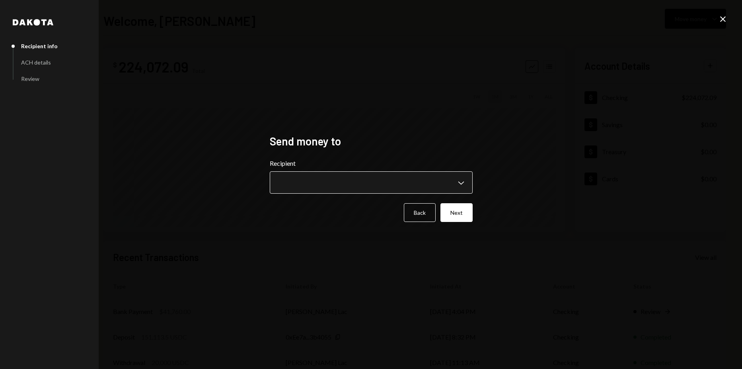
click at [334, 186] on body "**********" at bounding box center [371, 184] width 742 height 369
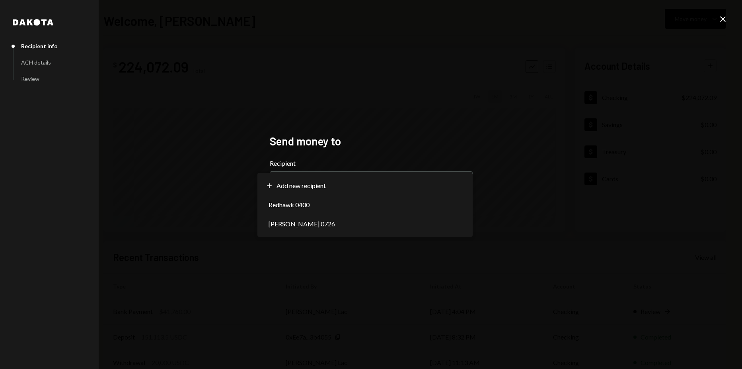
click at [384, 130] on div "**********" at bounding box center [371, 184] width 222 height 119
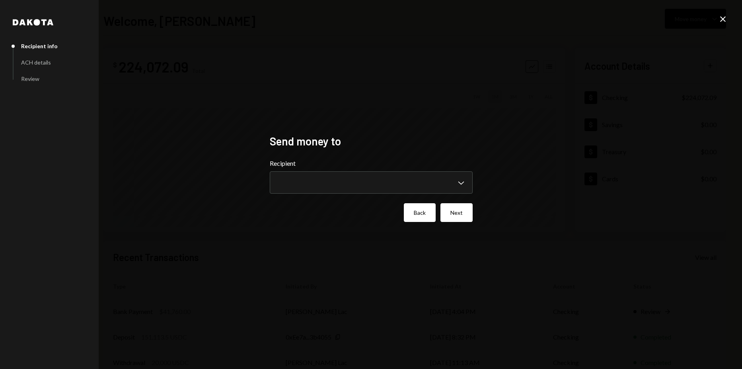
click at [415, 207] on button "Back" at bounding box center [420, 212] width 32 height 19
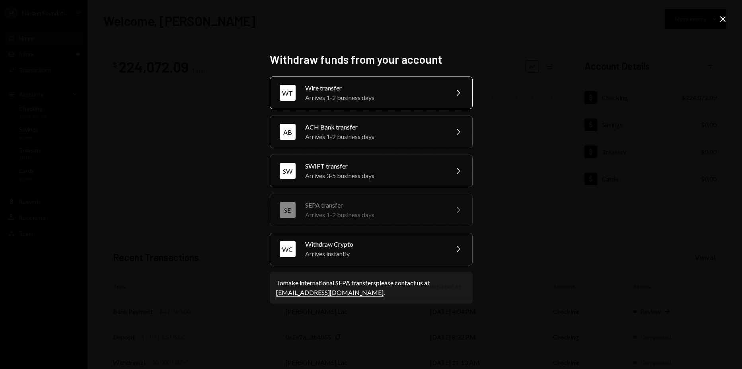
click at [358, 88] on div "Wire transfer" at bounding box center [374, 88] width 139 height 10
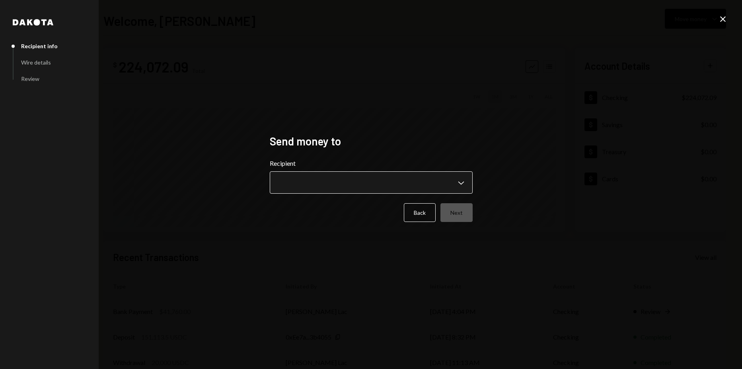
click at [390, 177] on body "**********" at bounding box center [371, 184] width 742 height 369
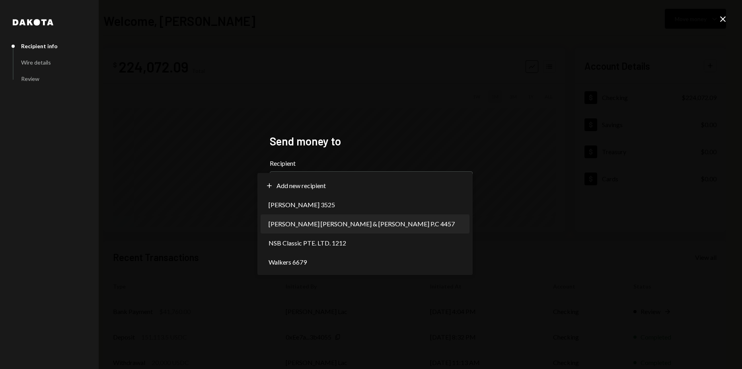
select select "**********"
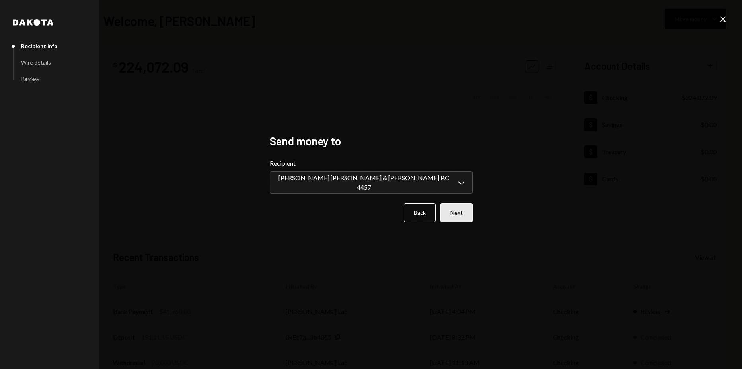
click at [451, 216] on button "Next" at bounding box center [457, 212] width 32 height 19
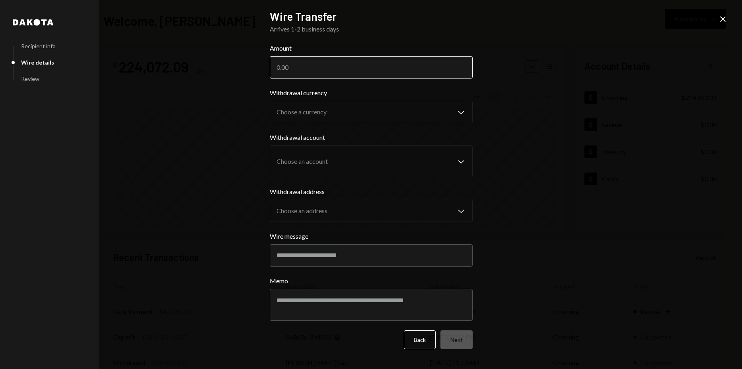
click at [302, 60] on input "Amount" at bounding box center [371, 67] width 203 height 22
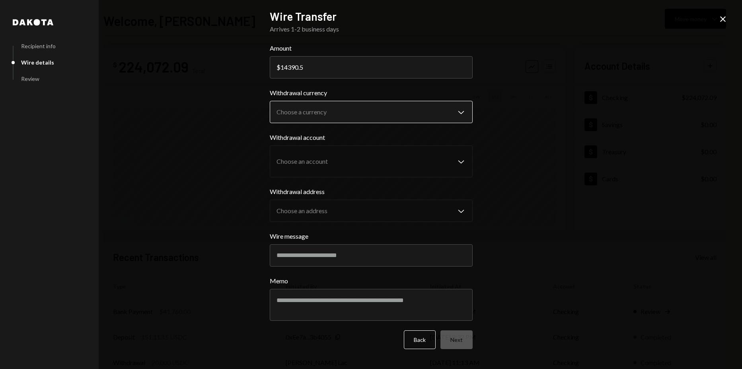
type input "14390.5"
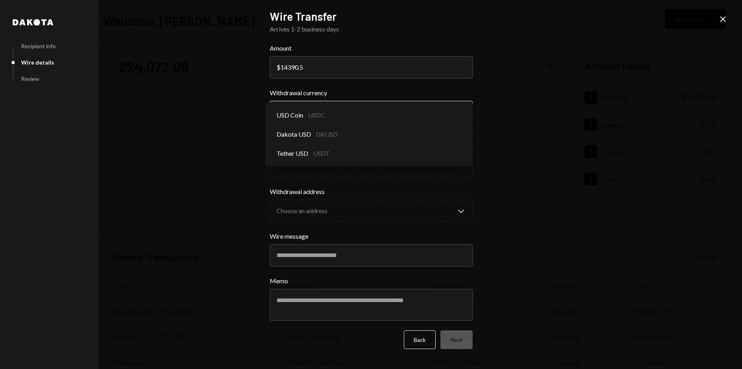
click at [320, 117] on body "H Horizen Foundati... Caret Down Home Home Inbox Inbox Activities Transactions …" at bounding box center [371, 184] width 742 height 369
select select "****"
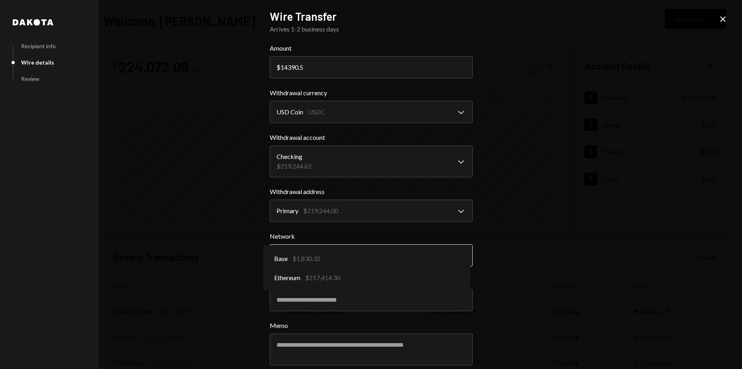
click at [328, 252] on body "H Horizen Foundati... Caret Down Home Home Inbox Inbox Activities Transactions …" at bounding box center [371, 184] width 742 height 369
select select "**********"
click at [343, 299] on input "Wire message" at bounding box center [371, 300] width 203 height 22
click at [315, 303] on input "Wire message" at bounding box center [371, 300] width 203 height 22
paste input "*******"
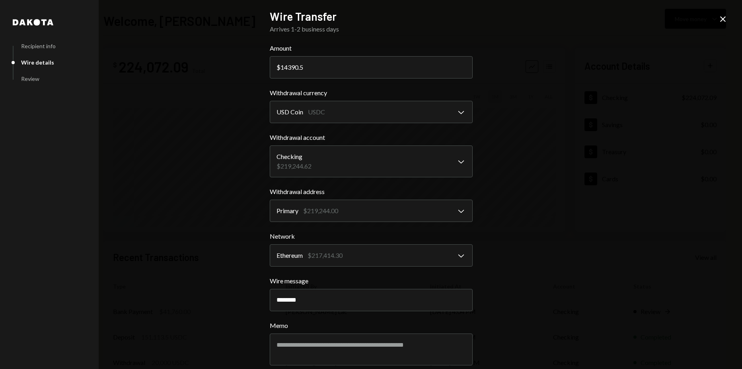
paste input "********"
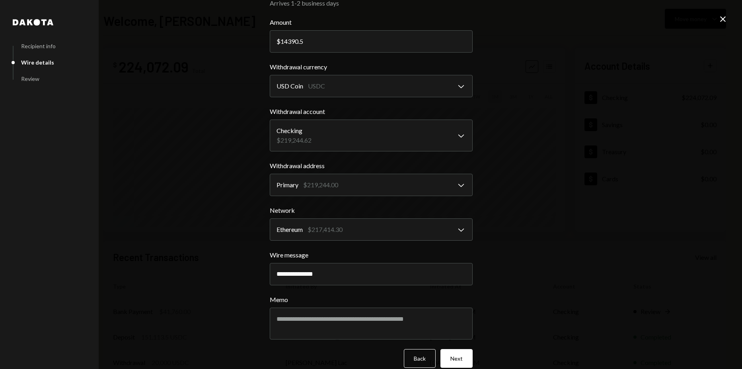
scroll to position [37, 0]
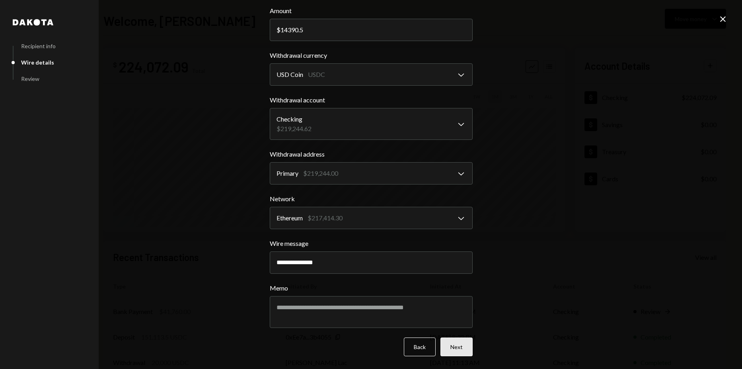
type input "**********"
click at [462, 344] on button "Next" at bounding box center [457, 346] width 32 height 19
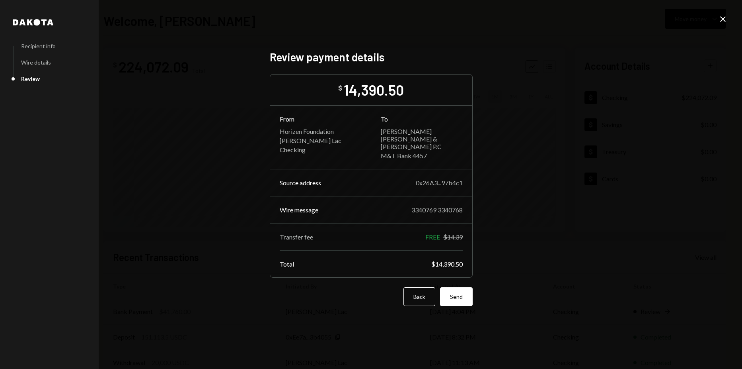
scroll to position [0, 0]
click at [460, 293] on button "Send" at bounding box center [456, 296] width 33 height 19
